Goal: Task Accomplishment & Management: Manage account settings

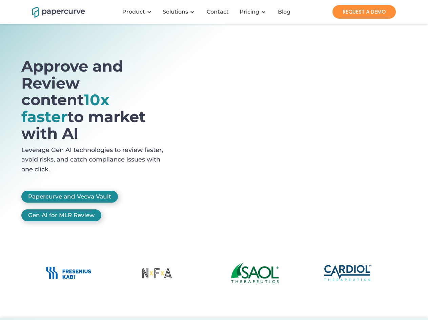
click at [138, 12] on div "Product" at bounding box center [133, 11] width 23 height 7
click at [180, 12] on div "Solutions" at bounding box center [175, 11] width 25 height 7
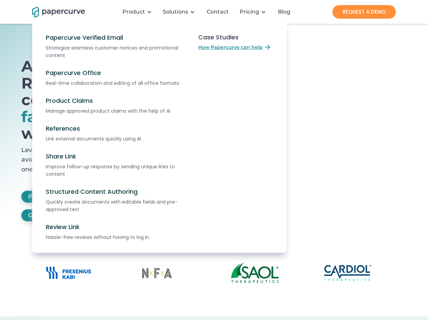
click at [97, 116] on h1 "Approve and Review content 10x faster to market with AI" at bounding box center [96, 100] width 151 height 84
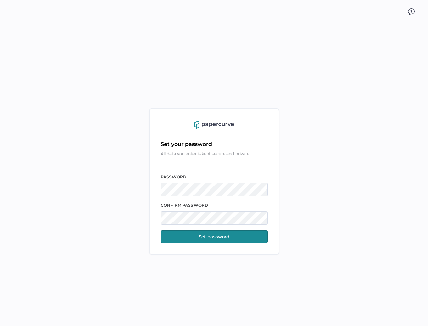
click at [214, 163] on div "Set your password All data you enter is kept secure and private PASSWORD CONFIR…" at bounding box center [214, 192] width 107 height 102
click at [412, 12] on img at bounding box center [411, 11] width 7 height 7
click at [214, 236] on button "Set password" at bounding box center [214, 236] width 107 height 13
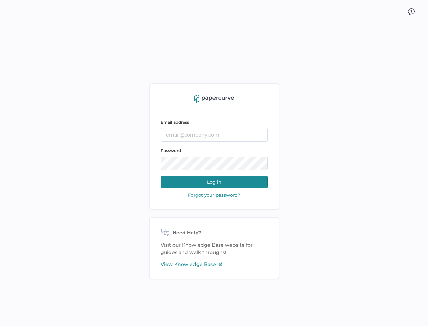
click at [412, 12] on img at bounding box center [411, 11] width 7 height 7
click at [214, 182] on button "Log in" at bounding box center [214, 181] width 107 height 13
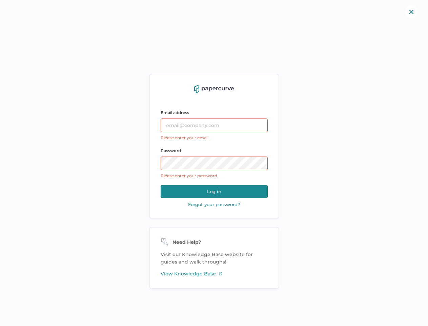
click at [214, 195] on button "Log in" at bounding box center [214, 191] width 107 height 13
